Goal: Communication & Community: Participate in discussion

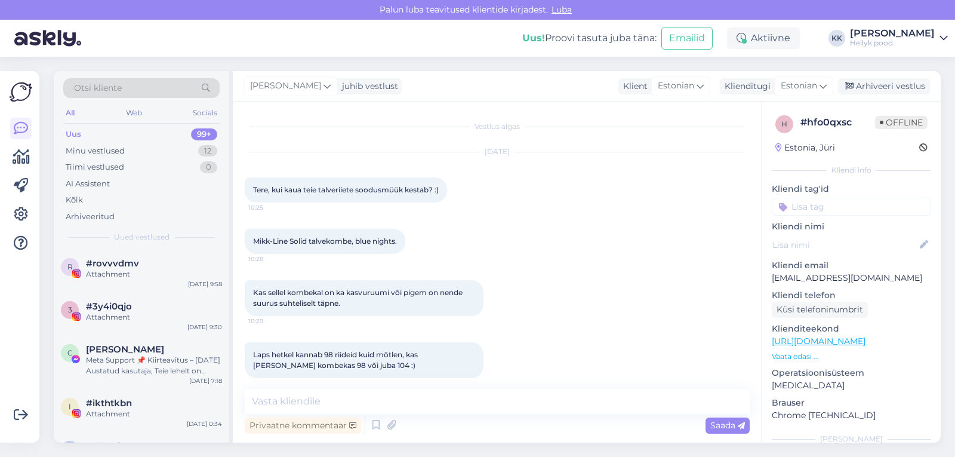
scroll to position [86, 0]
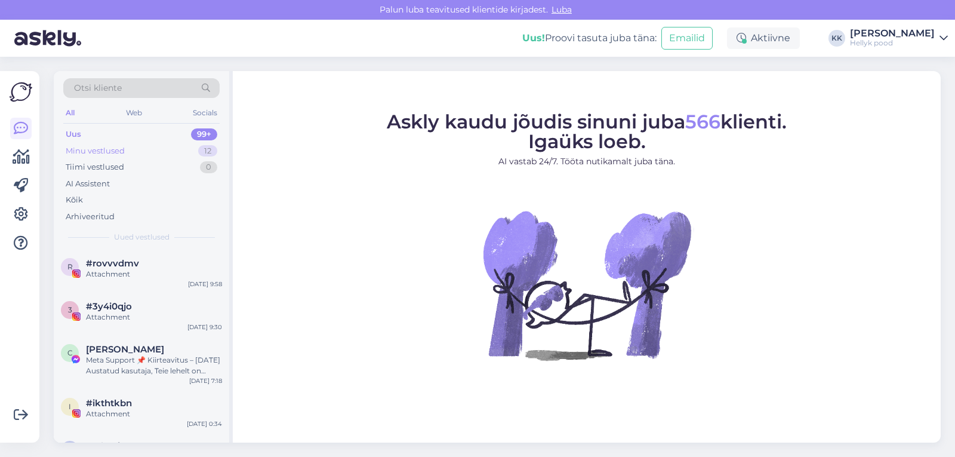
click at [118, 150] on div "Minu vestlused" at bounding box center [95, 151] width 59 height 12
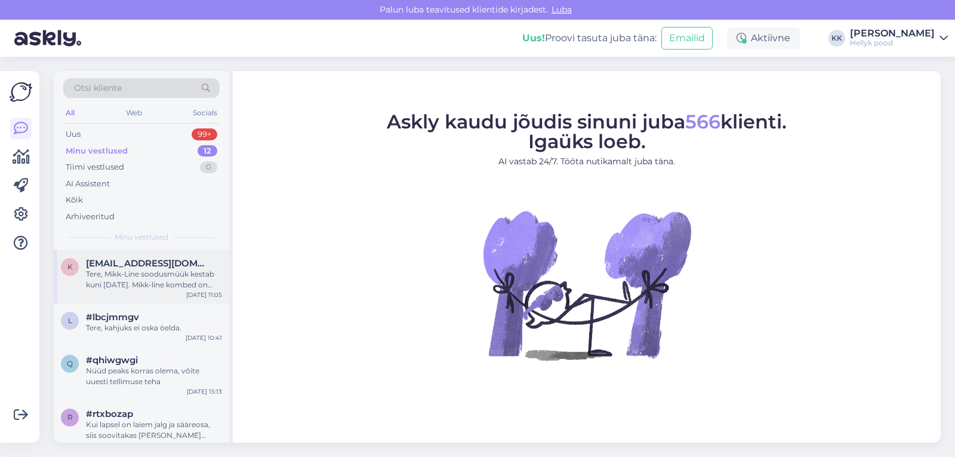
click at [149, 275] on div "Tere, Mikk-Line soodusmüük kestab kuni 30 septembrini. Mikk-line kombed on varu…" at bounding box center [154, 279] width 136 height 21
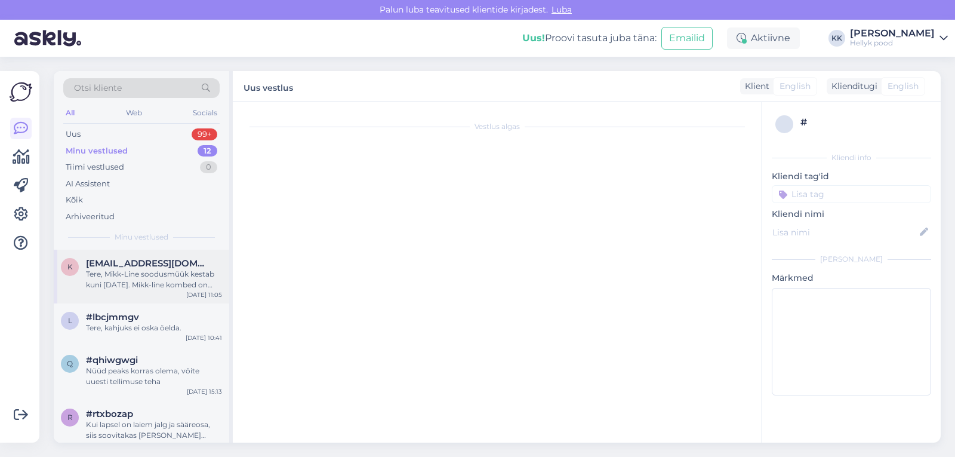
scroll to position [86, 0]
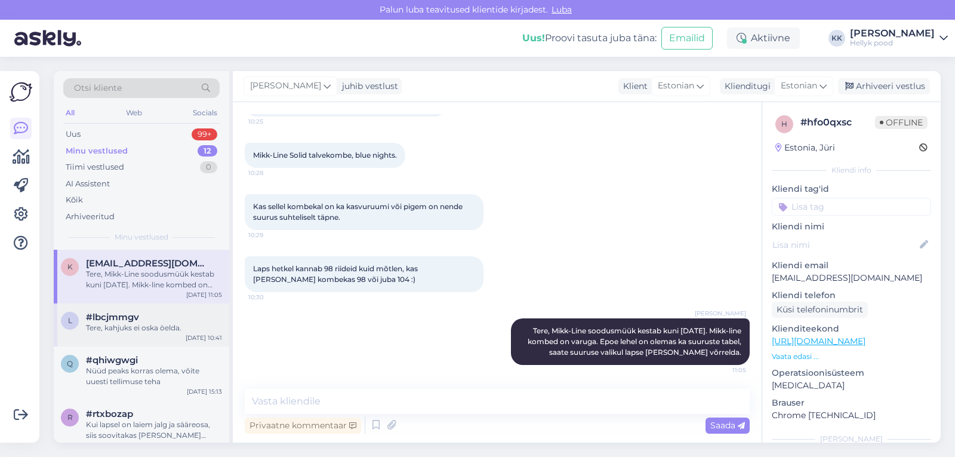
click at [140, 320] on div "#lbcjmmgv" at bounding box center [154, 317] width 136 height 11
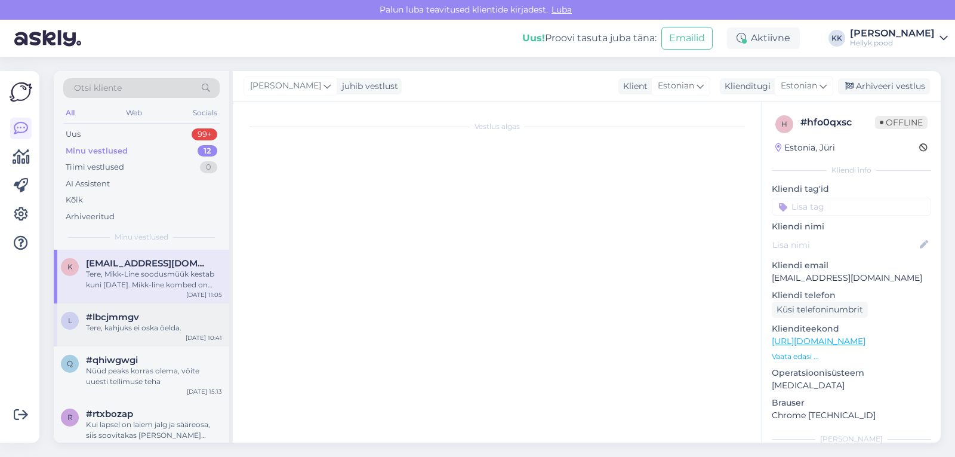
scroll to position [0, 0]
